Goal: Transaction & Acquisition: Purchase product/service

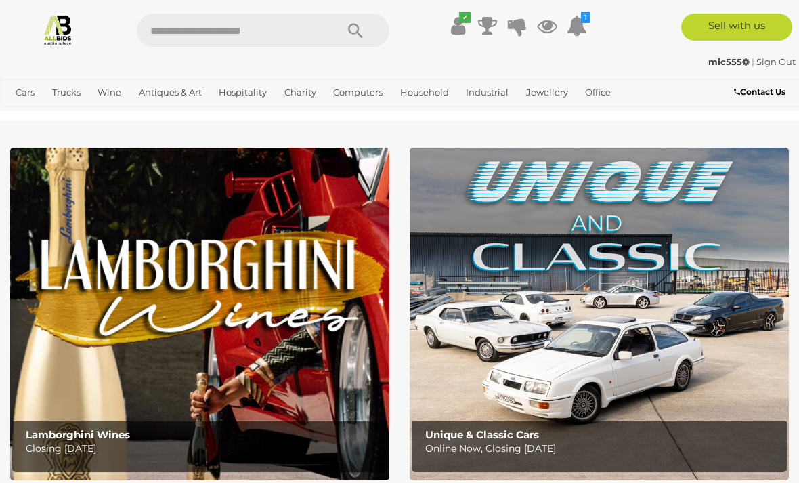
click at [0, 0] on span "Closing [DATE] and [DATE]" at bounding box center [0, 0] width 0 height 0
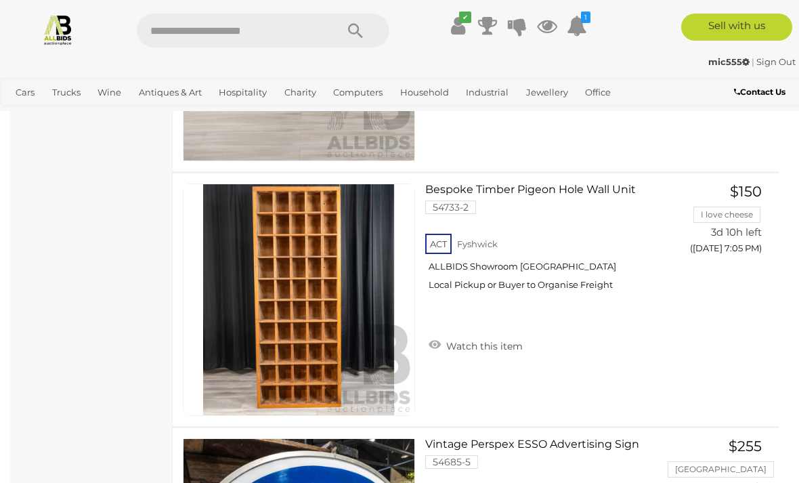
scroll to position [13348, 0]
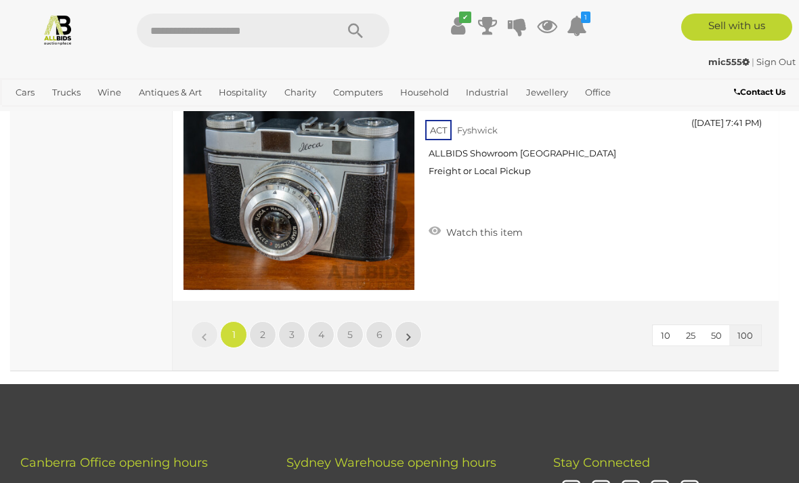
click at [265, 330] on span "2" at bounding box center [262, 334] width 5 height 12
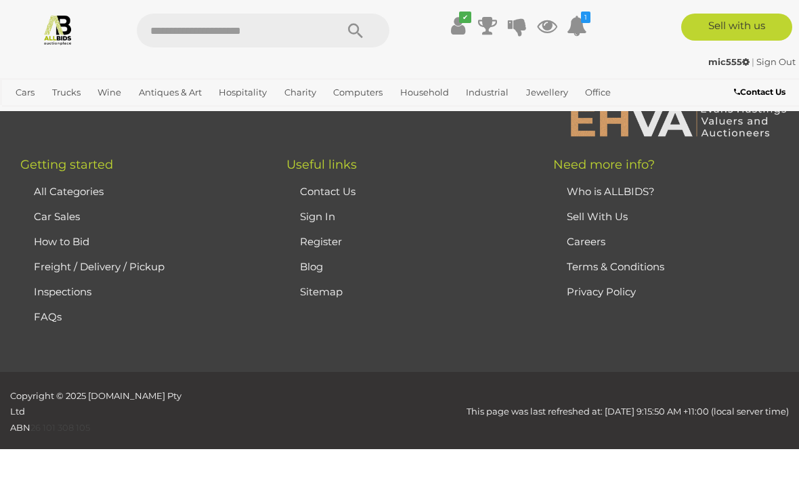
scroll to position [332, 0]
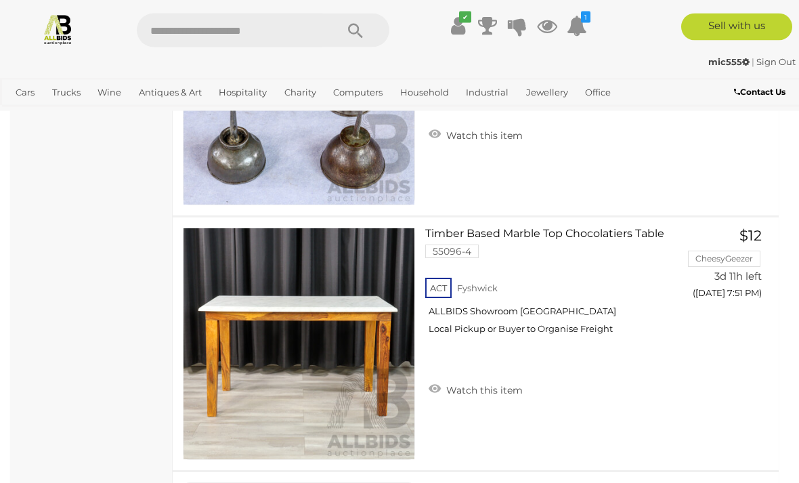
scroll to position [4581, 0]
click at [288, 301] on link at bounding box center [299, 343] width 232 height 232
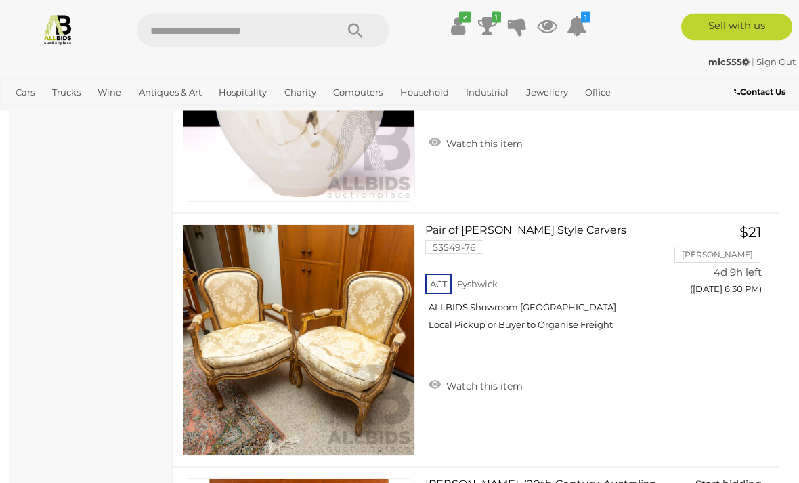
scroll to position [12478, 0]
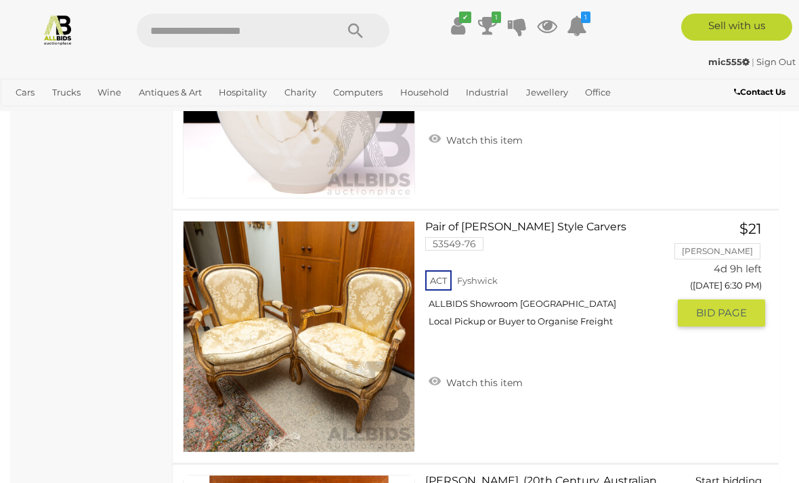
click at [257, 348] on img at bounding box center [298, 336] width 231 height 231
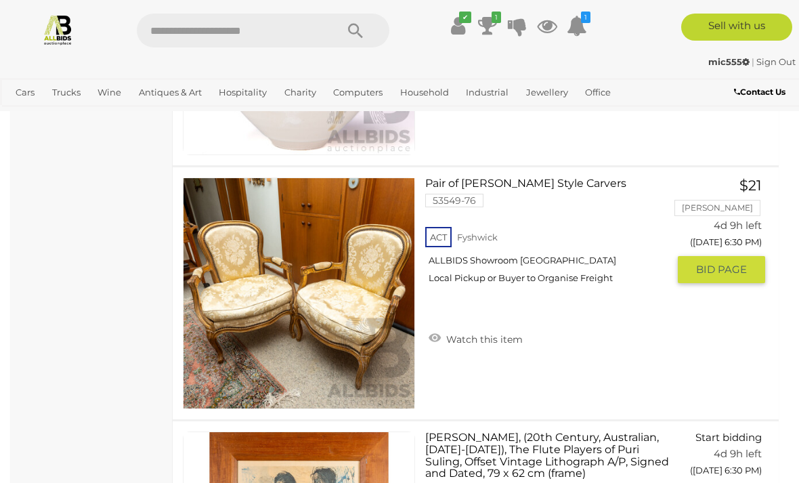
click at [494, 21] on icon "1" at bounding box center [496, 18] width 9 height 12
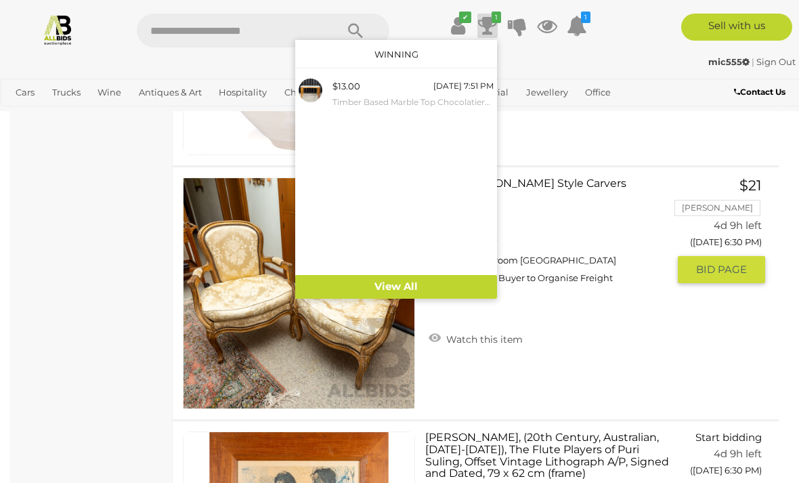
click at [161, 322] on div at bounding box center [399, 241] width 799 height 483
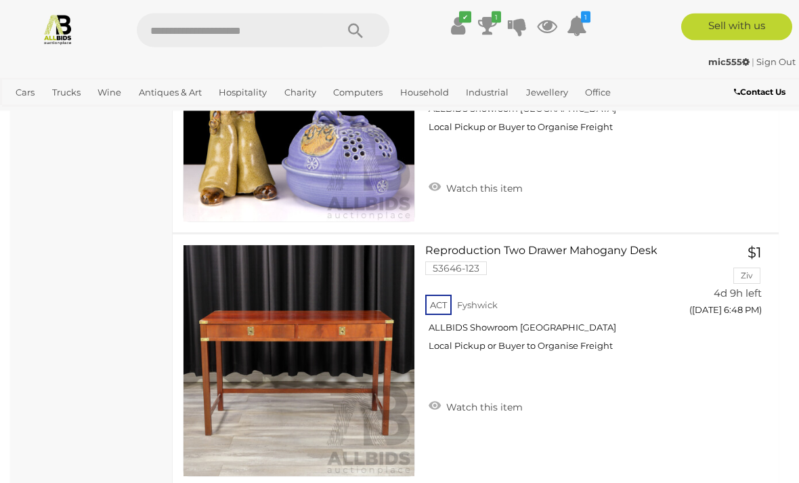
scroll to position [20858, 0]
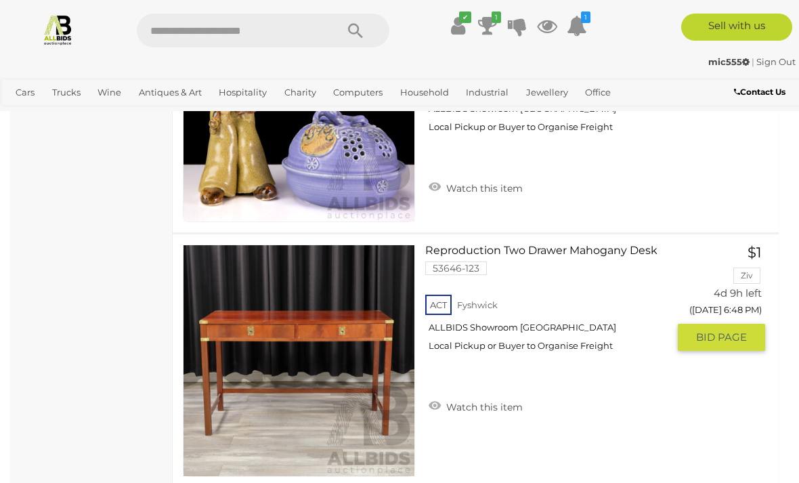
click at [267, 334] on link at bounding box center [299, 360] width 232 height 232
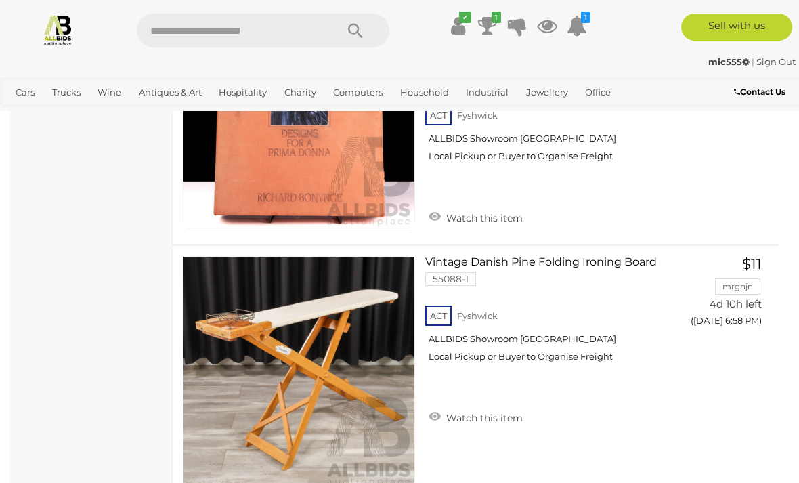
scroll to position [24925, 0]
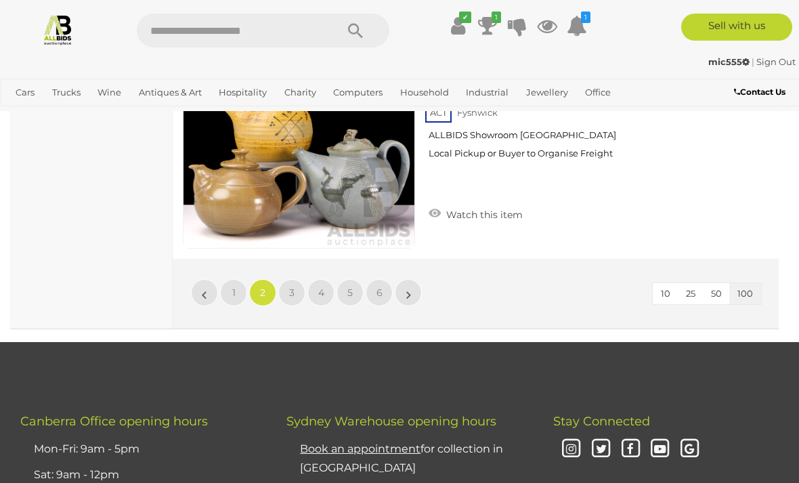
click at [295, 279] on link "3" at bounding box center [291, 292] width 27 height 27
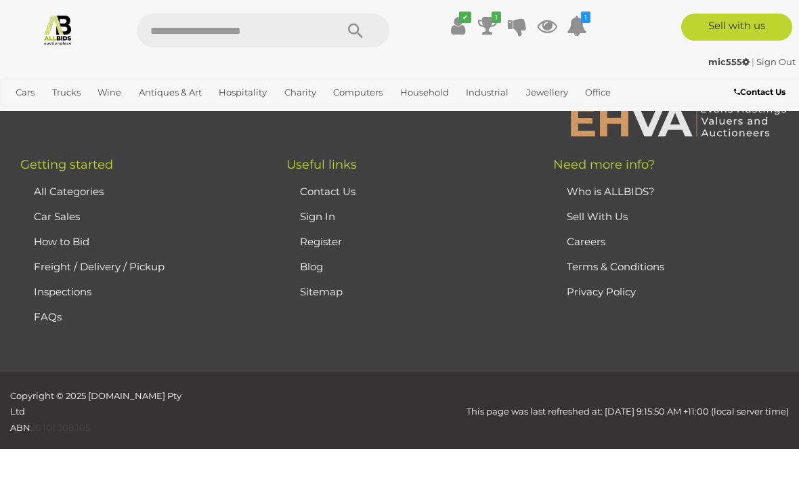
scroll to position [332, 0]
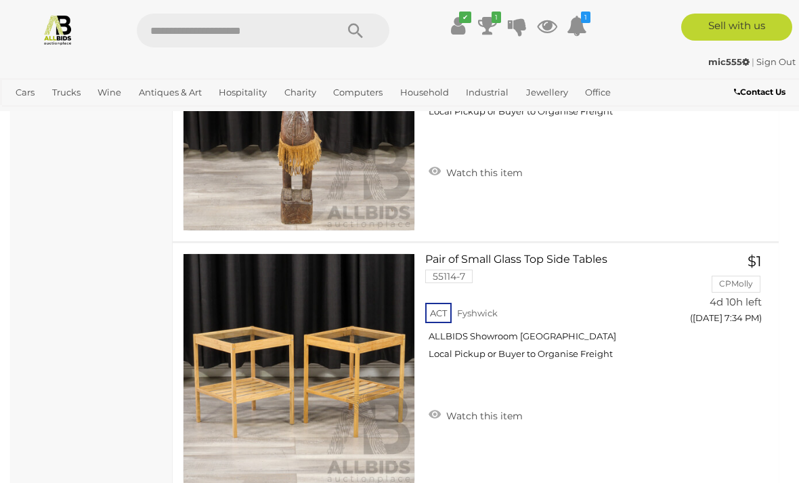
scroll to position [14525, 0]
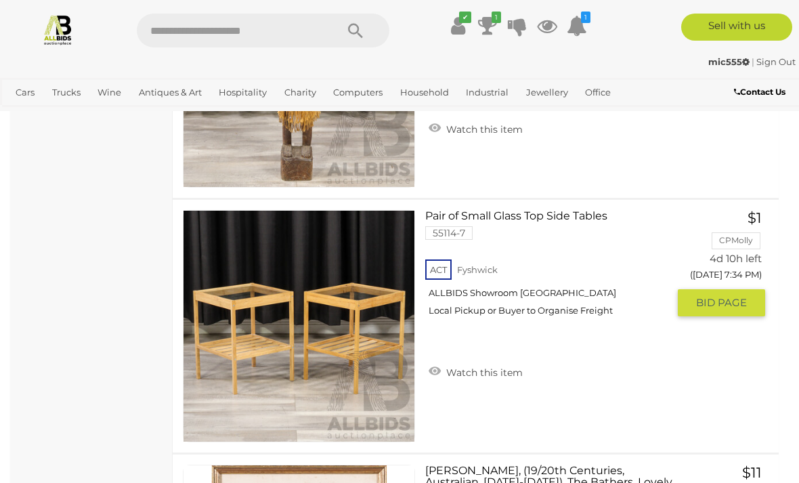
click at [345, 286] on link at bounding box center [299, 326] width 232 height 232
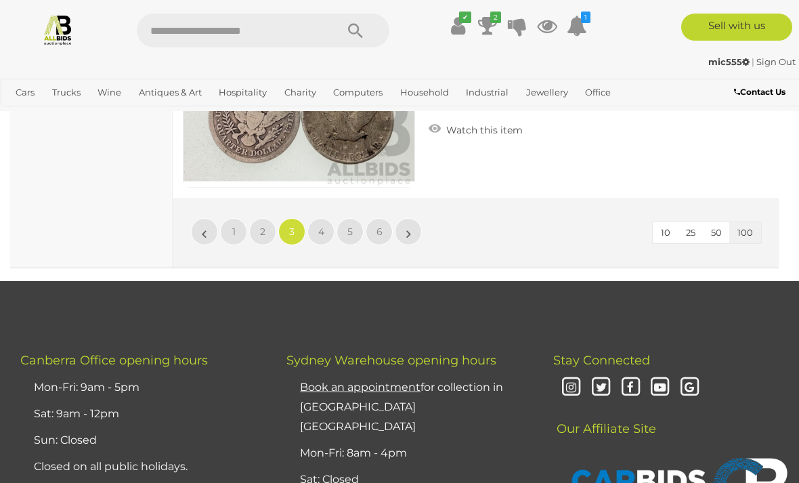
click at [322, 218] on link "4" at bounding box center [320, 231] width 27 height 27
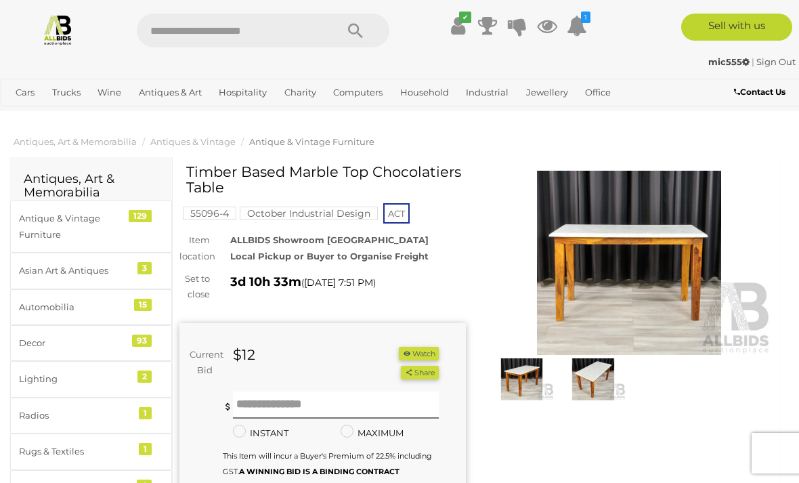
click at [599, 301] on img at bounding box center [629, 263] width 286 height 184
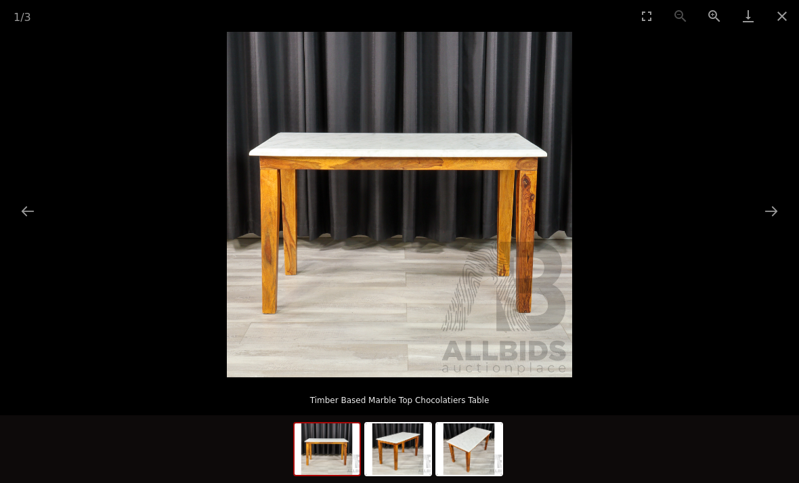
click at [791, 14] on button "Close gallery" at bounding box center [782, 16] width 34 height 32
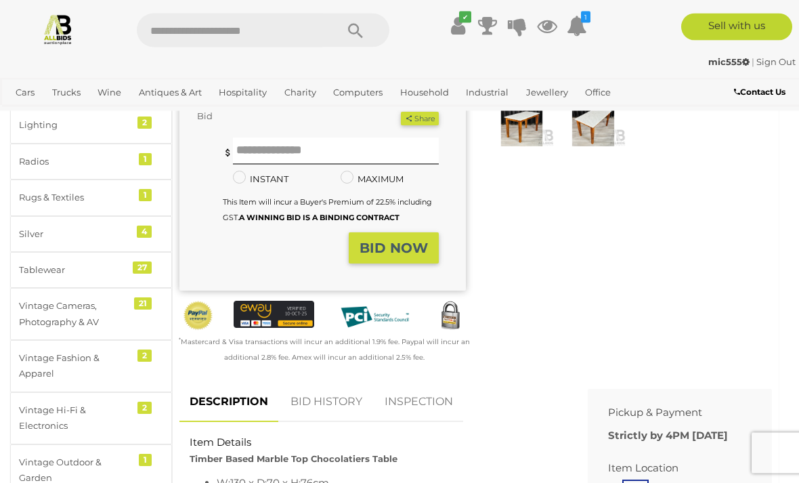
click at [318, 405] on link "BID HISTORY" at bounding box center [326, 403] width 92 height 40
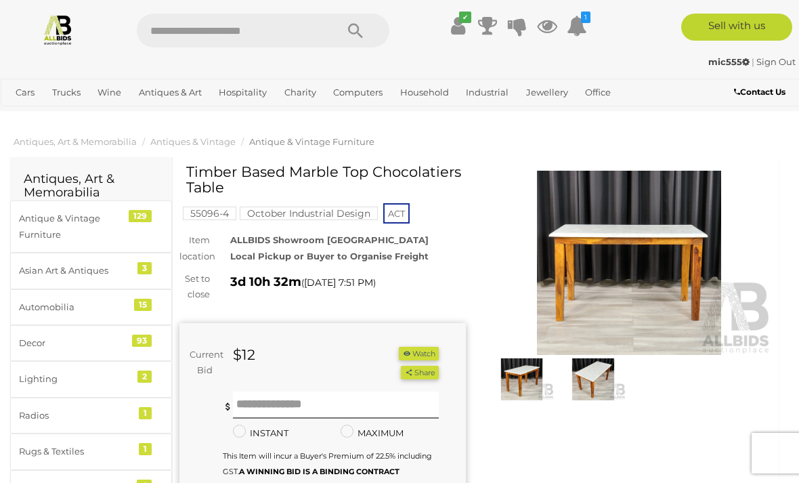
click at [590, 257] on img at bounding box center [629, 263] width 286 height 184
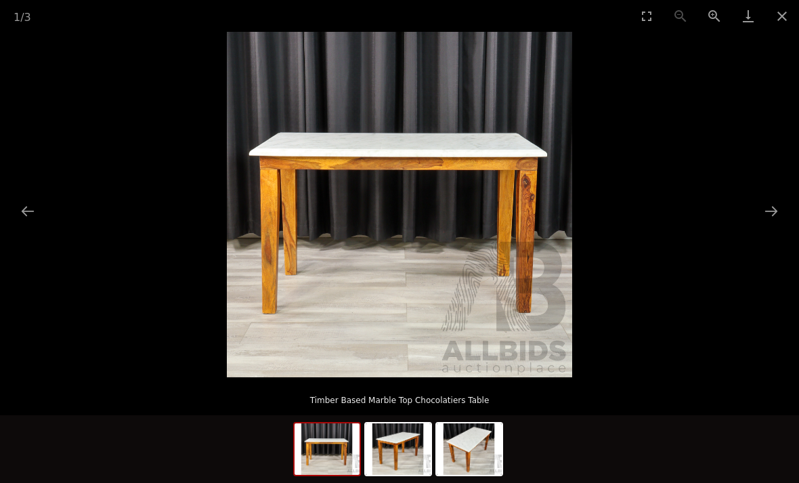
click at [780, 19] on button "Close gallery" at bounding box center [782, 16] width 34 height 32
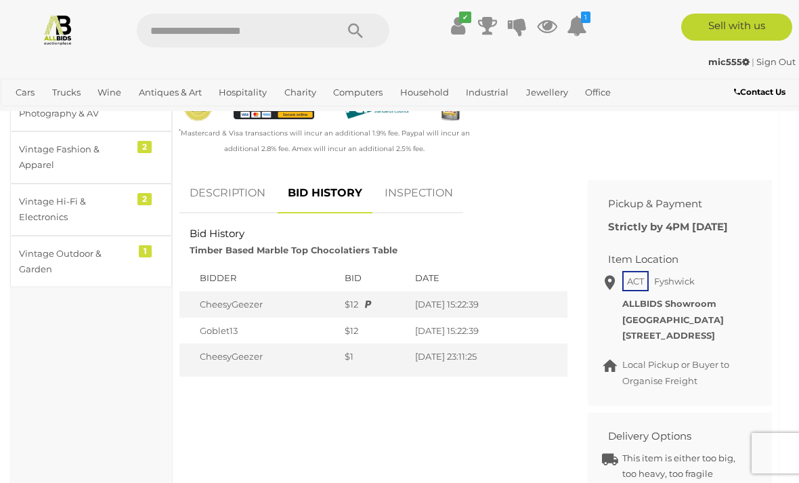
scroll to position [484, 0]
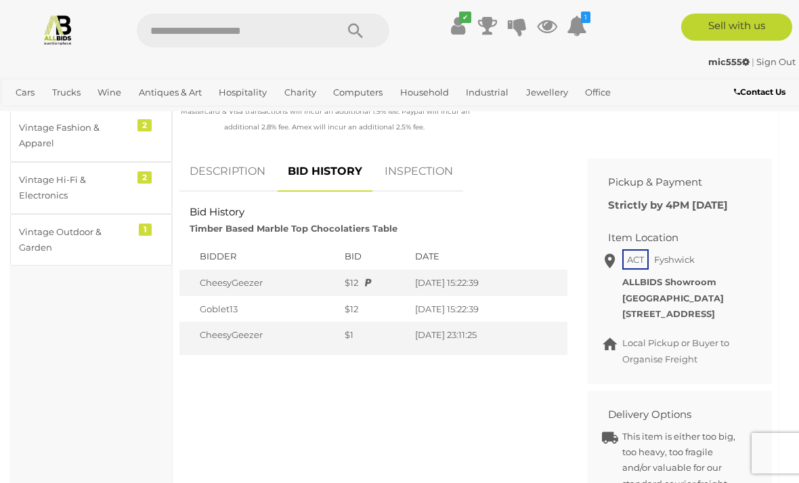
click at [213, 171] on link "DESCRIPTION" at bounding box center [227, 172] width 96 height 40
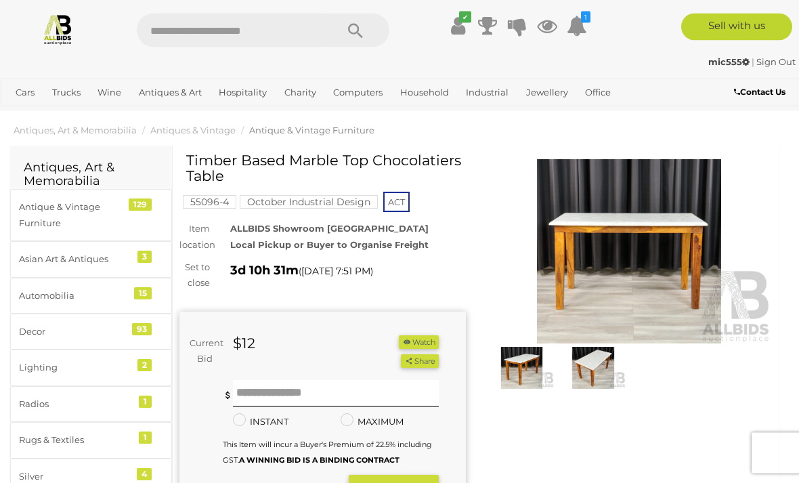
scroll to position [0, 0]
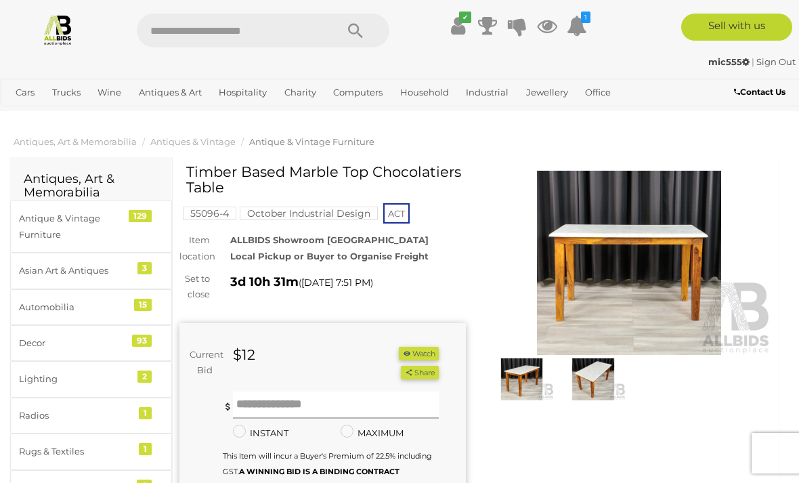
click at [256, 397] on input "text" at bounding box center [336, 404] width 206 height 27
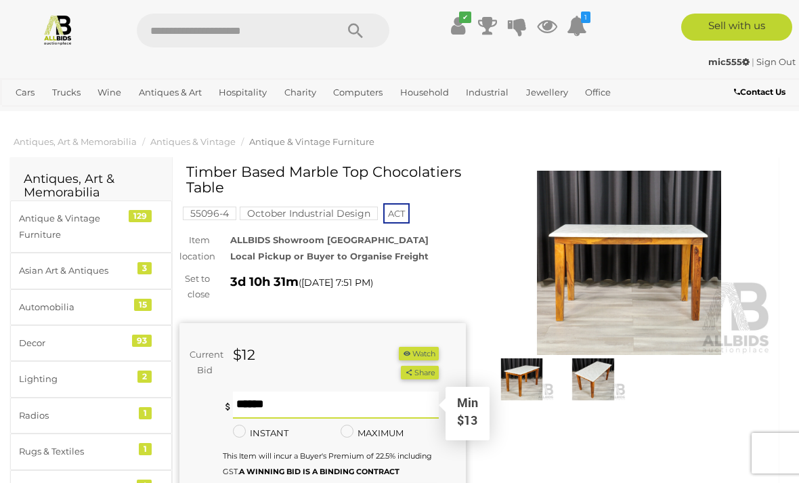
scroll to position [17, 0]
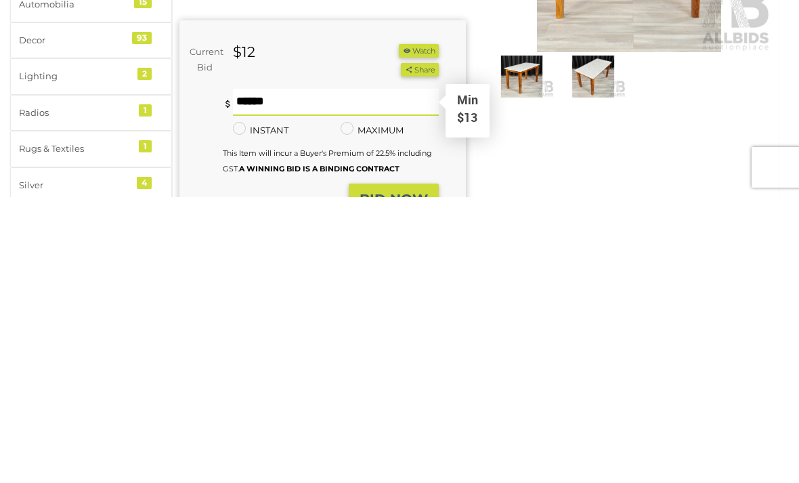
type input "**"
click at [391, 477] on strong "BID NOW" at bounding box center [393, 485] width 68 height 16
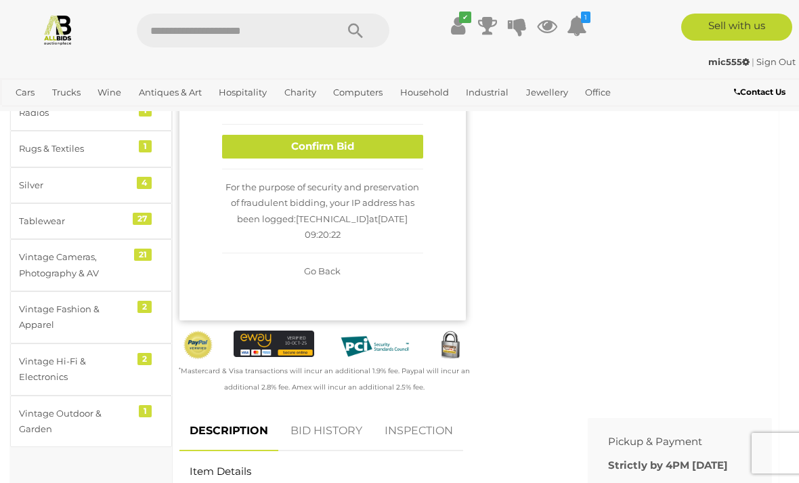
click at [282, 158] on button "Confirm Bid" at bounding box center [322, 147] width 201 height 24
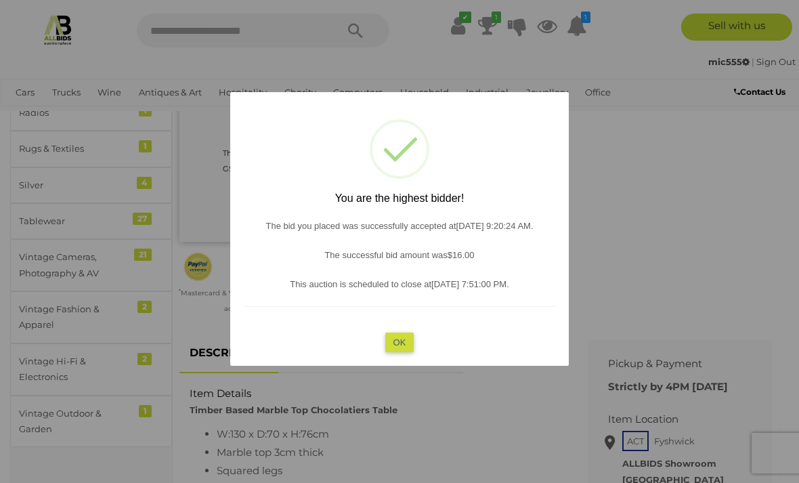
click at [396, 341] on button "OK" at bounding box center [399, 342] width 29 height 20
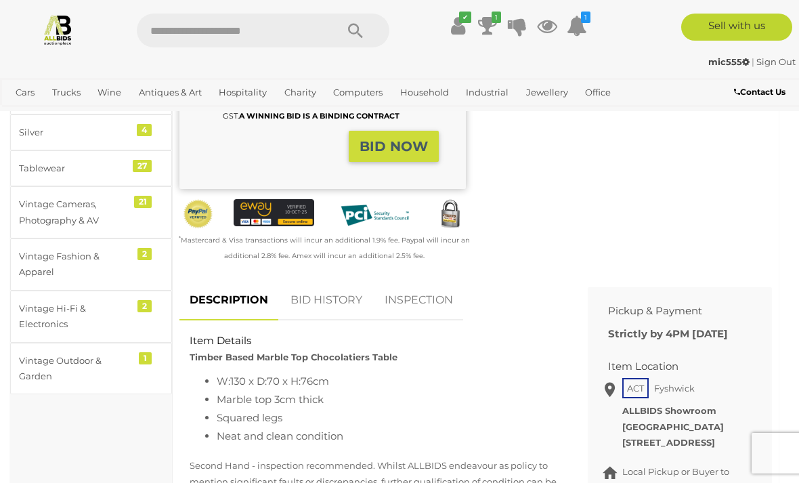
scroll to position [0, 0]
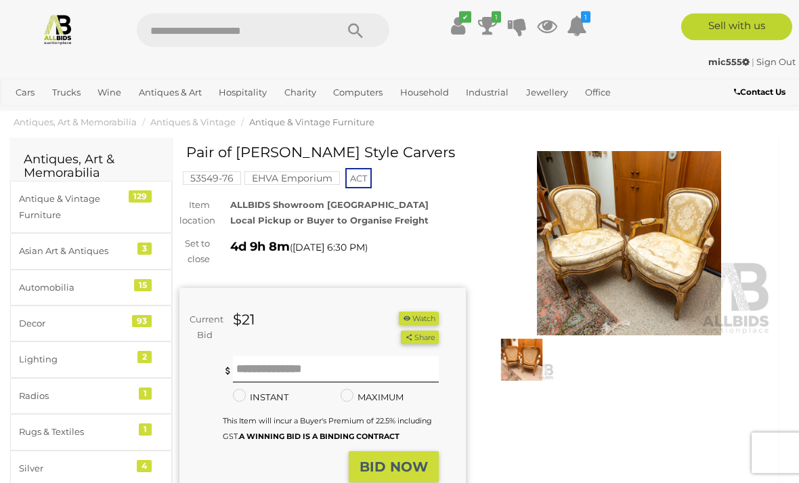
scroll to position [18, 0]
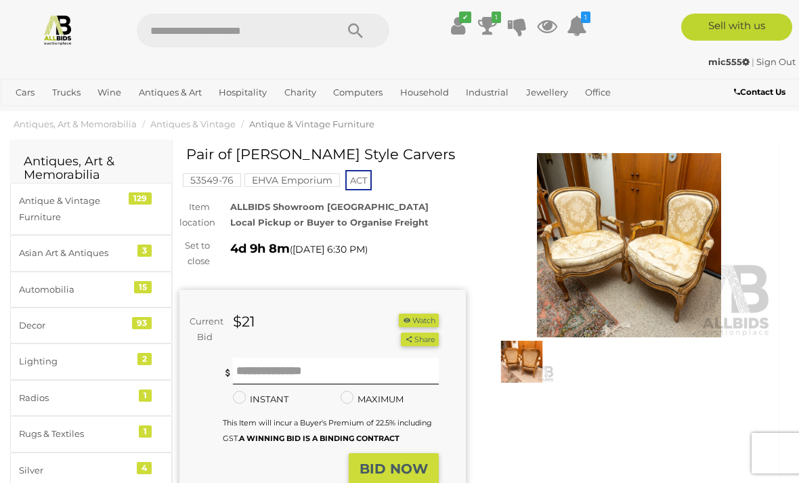
click at [563, 247] on img at bounding box center [629, 245] width 286 height 184
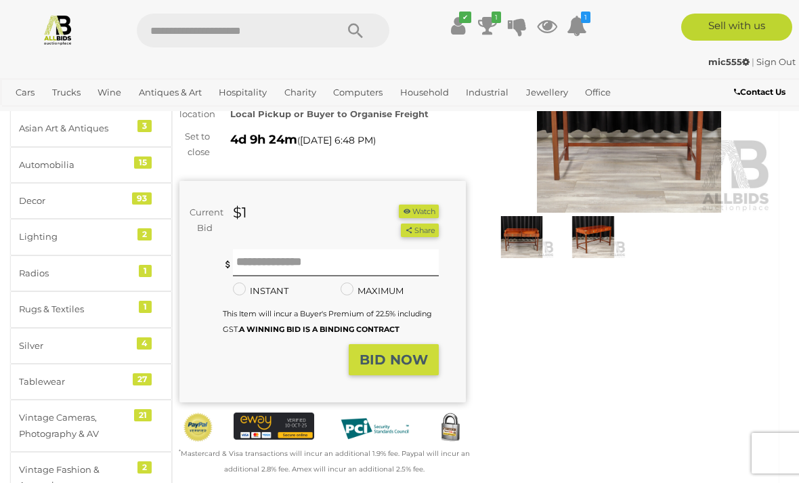
scroll to position [55, 0]
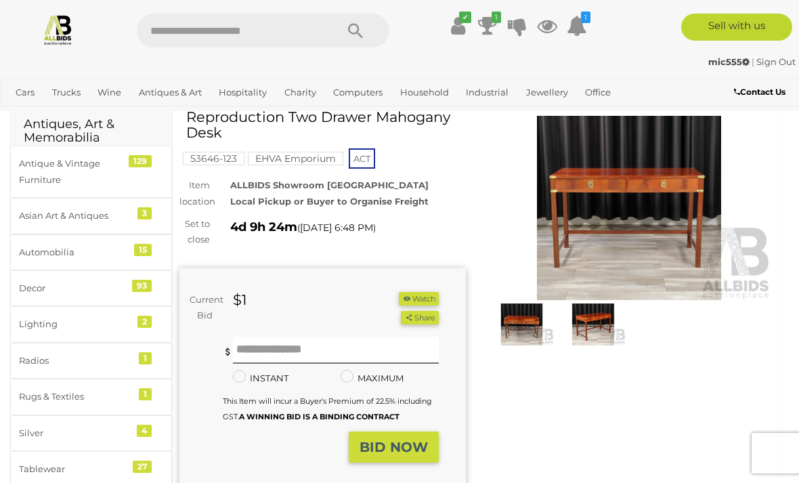
click at [584, 198] on img at bounding box center [629, 208] width 286 height 184
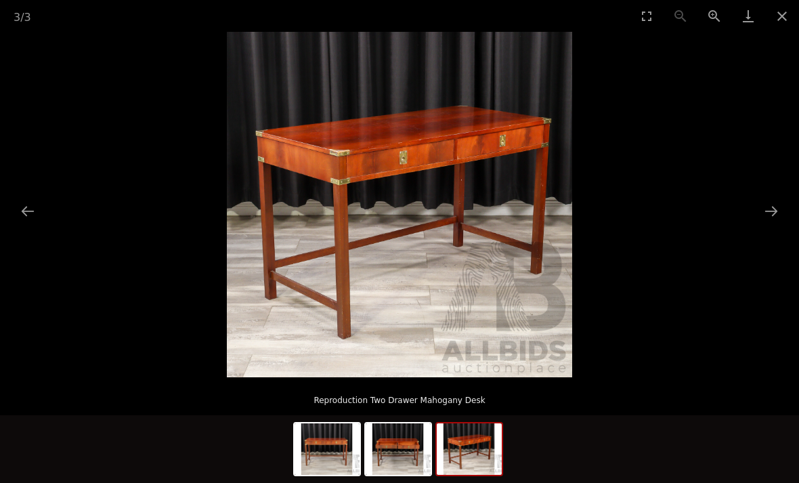
click at [778, 18] on button "Close gallery" at bounding box center [782, 16] width 34 height 32
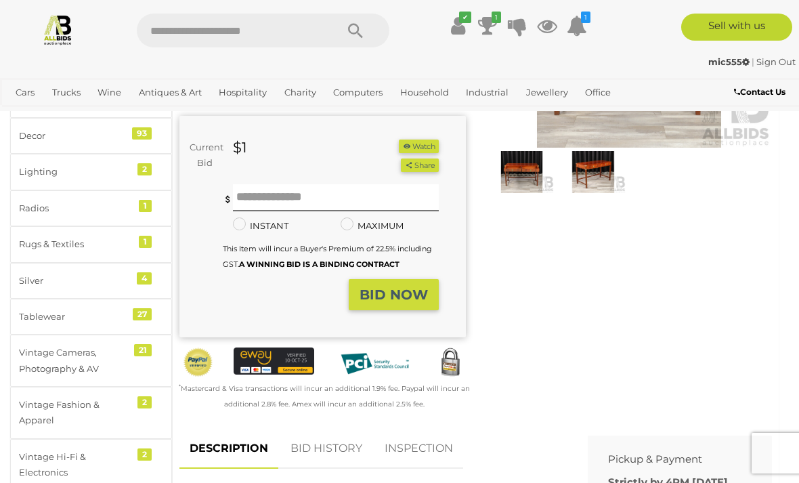
scroll to position [22, 0]
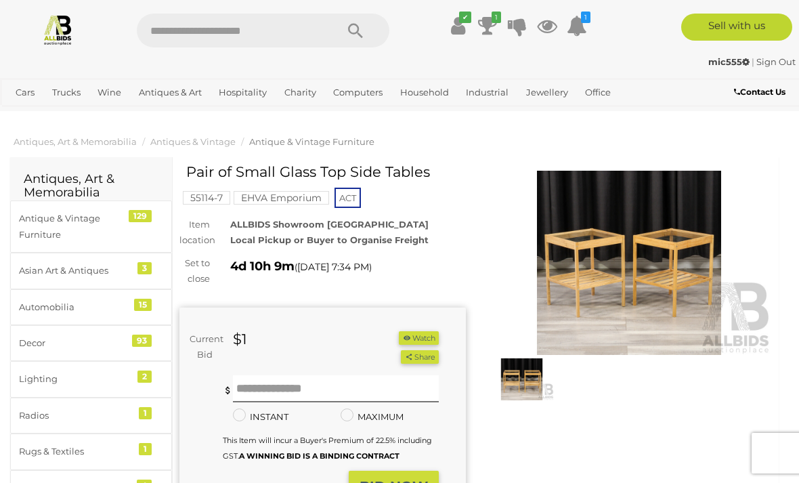
click at [590, 282] on img at bounding box center [629, 263] width 286 height 184
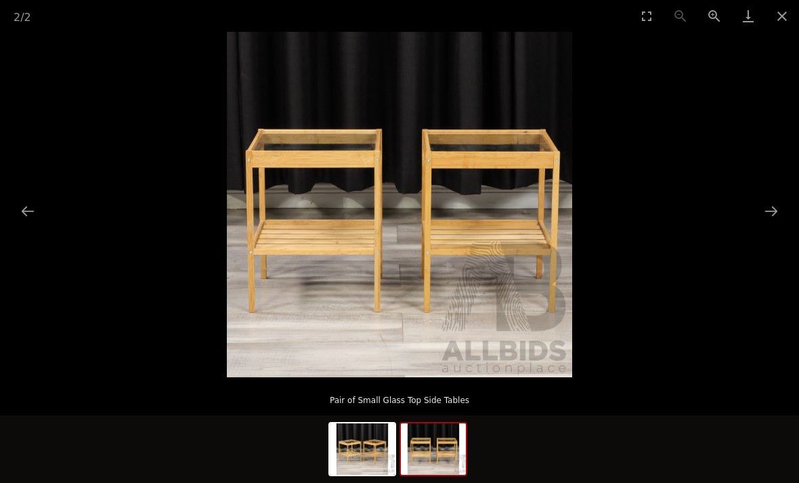
click at [782, 13] on button "Close gallery" at bounding box center [782, 16] width 34 height 32
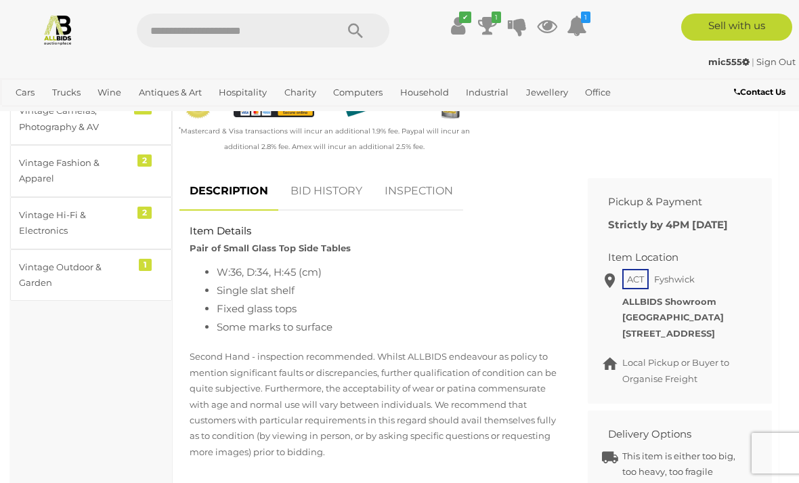
scroll to position [402, 0]
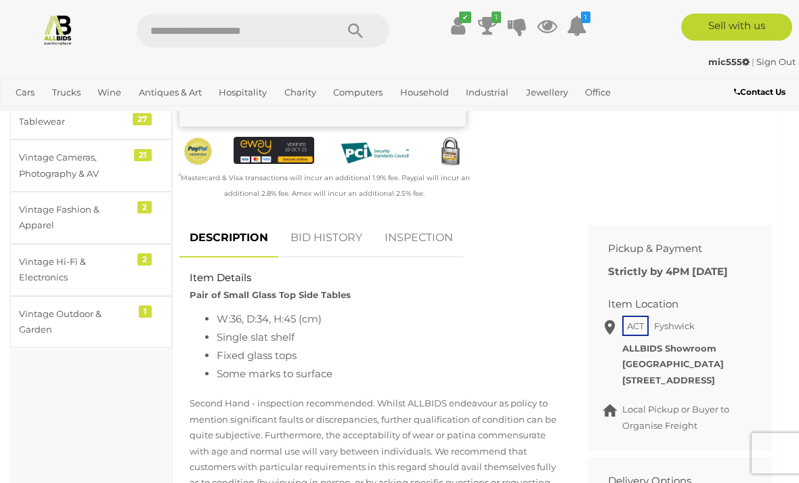
click at [322, 230] on link "BID HISTORY" at bounding box center [326, 238] width 92 height 40
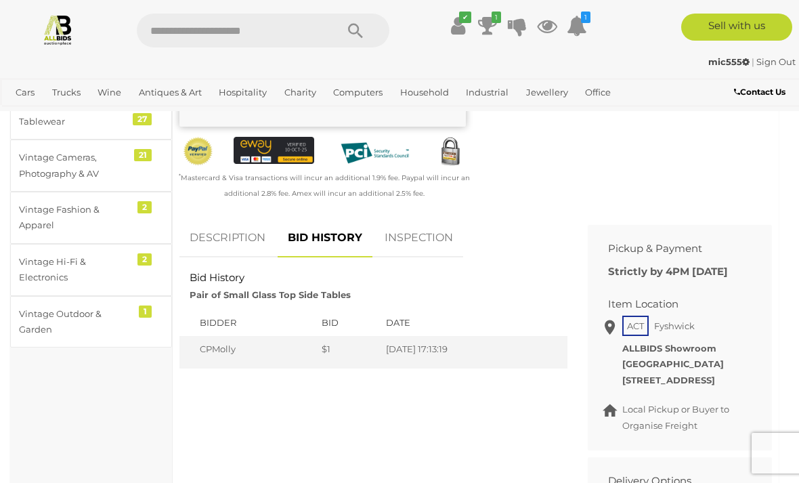
click at [221, 236] on link "DESCRIPTION" at bounding box center [227, 238] width 96 height 40
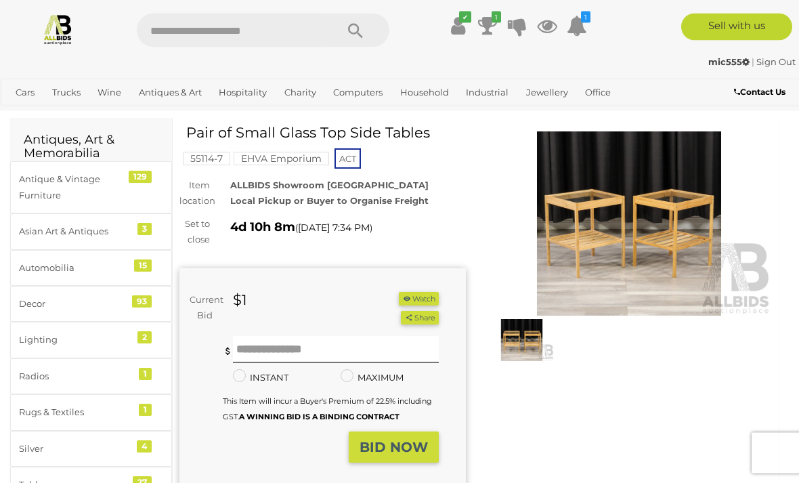
scroll to position [9, 0]
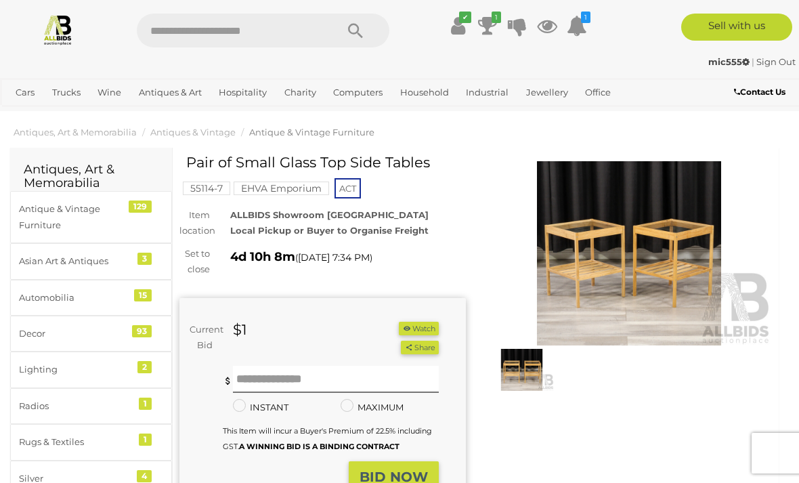
click at [593, 269] on img at bounding box center [629, 253] width 286 height 184
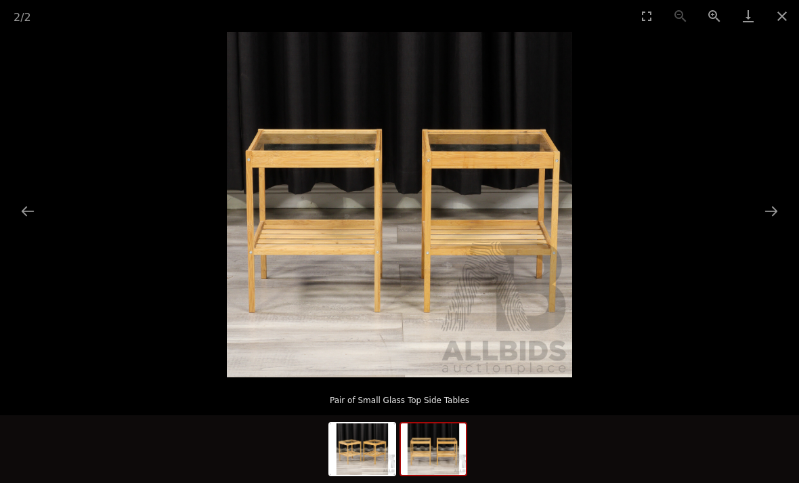
click at [386, 207] on img at bounding box center [399, 204] width 345 height 345
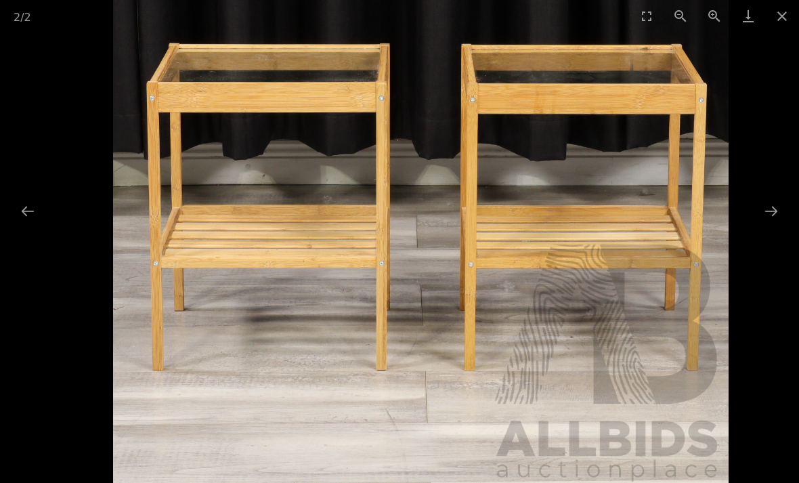
click at [783, 17] on button "Close gallery" at bounding box center [782, 16] width 34 height 32
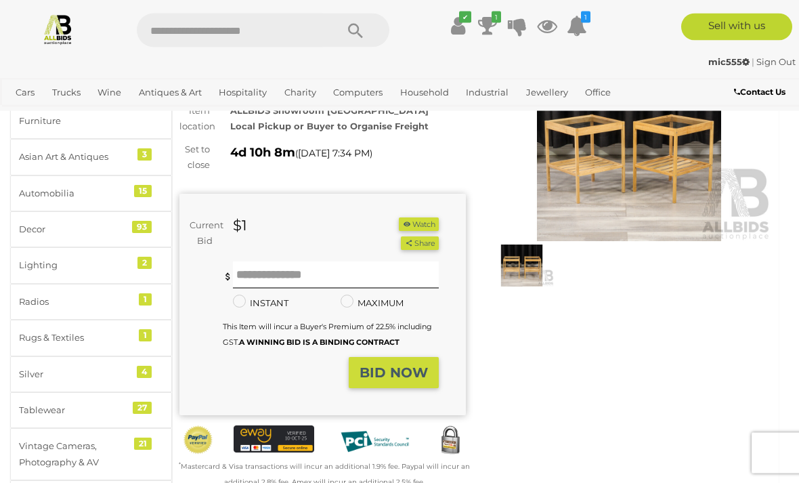
scroll to position [72, 0]
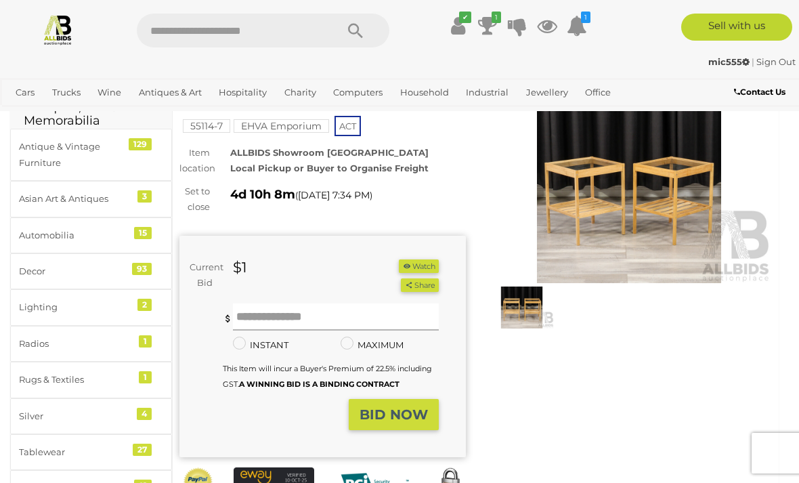
click at [303, 309] on input "text" at bounding box center [336, 316] width 206 height 27
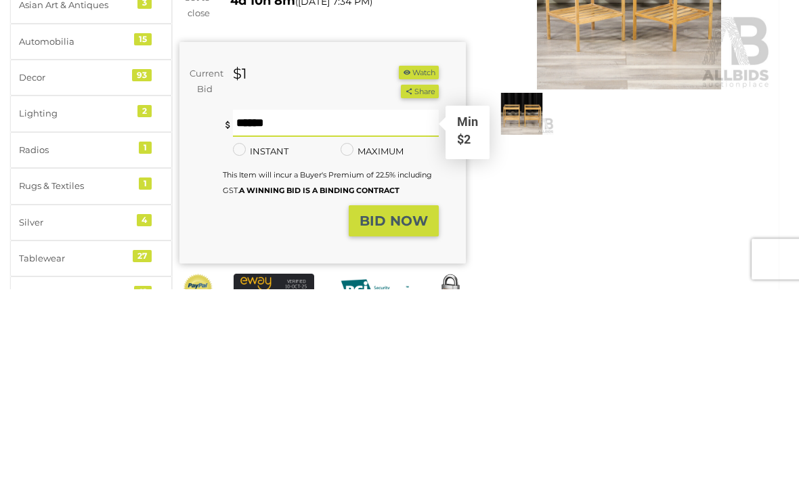
type input "*"
click at [402, 407] on strong "BID NOW" at bounding box center [393, 415] width 68 height 16
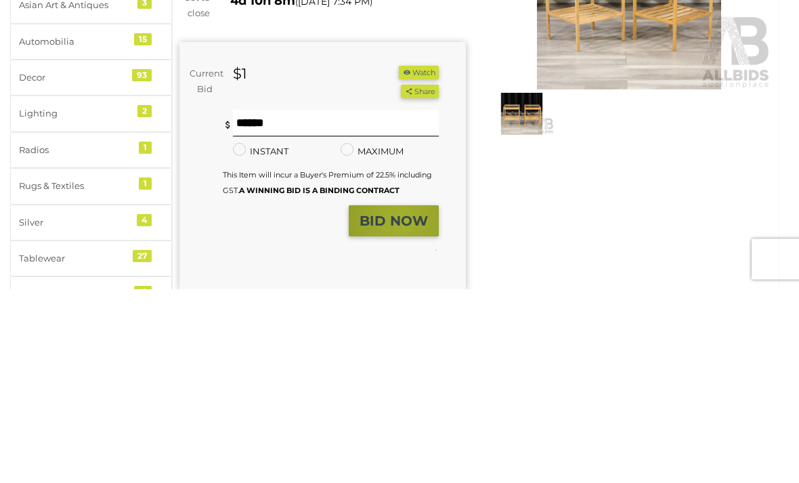
scroll to position [265, 0]
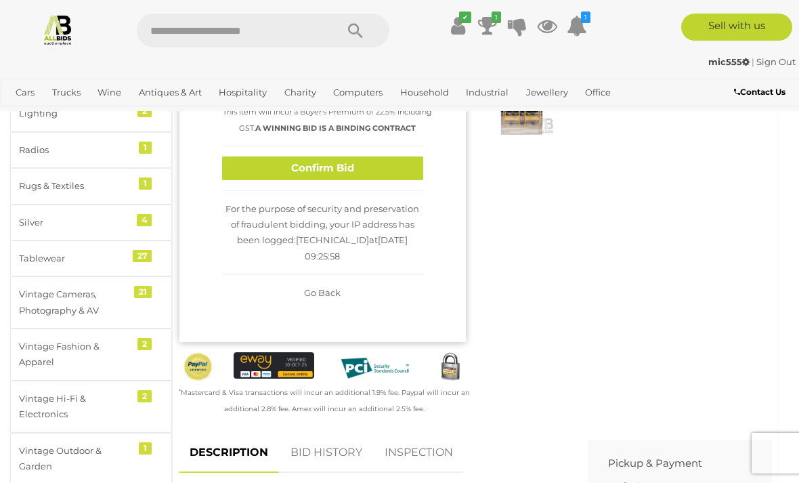
click at [307, 180] on button "Confirm Bid" at bounding box center [322, 168] width 201 height 24
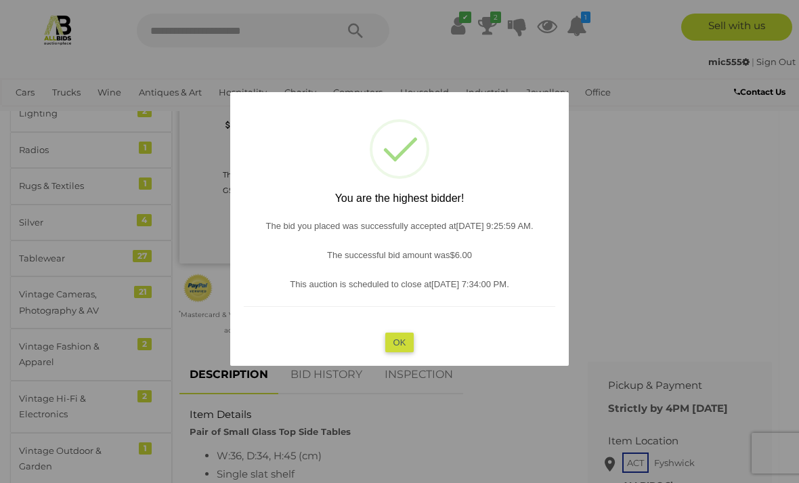
click at [377, 362] on div "? ! i You are the highest bidder! The bid you placed was successfully accepted …" at bounding box center [399, 229] width 339 height 274
click at [395, 351] on button "OK" at bounding box center [399, 342] width 29 height 20
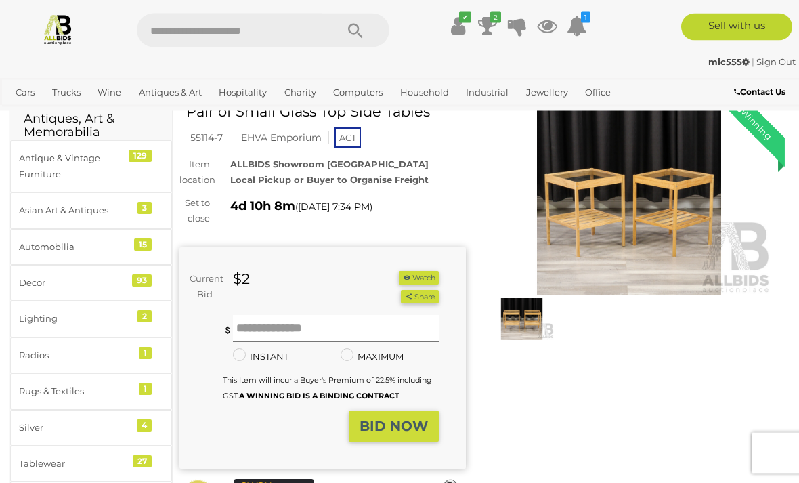
scroll to position [0, 0]
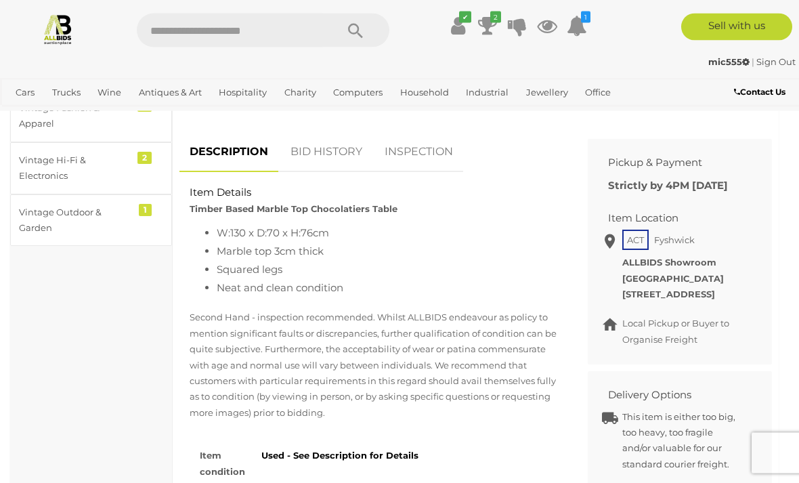
scroll to position [504, 0]
